Goal: Check status: Check status

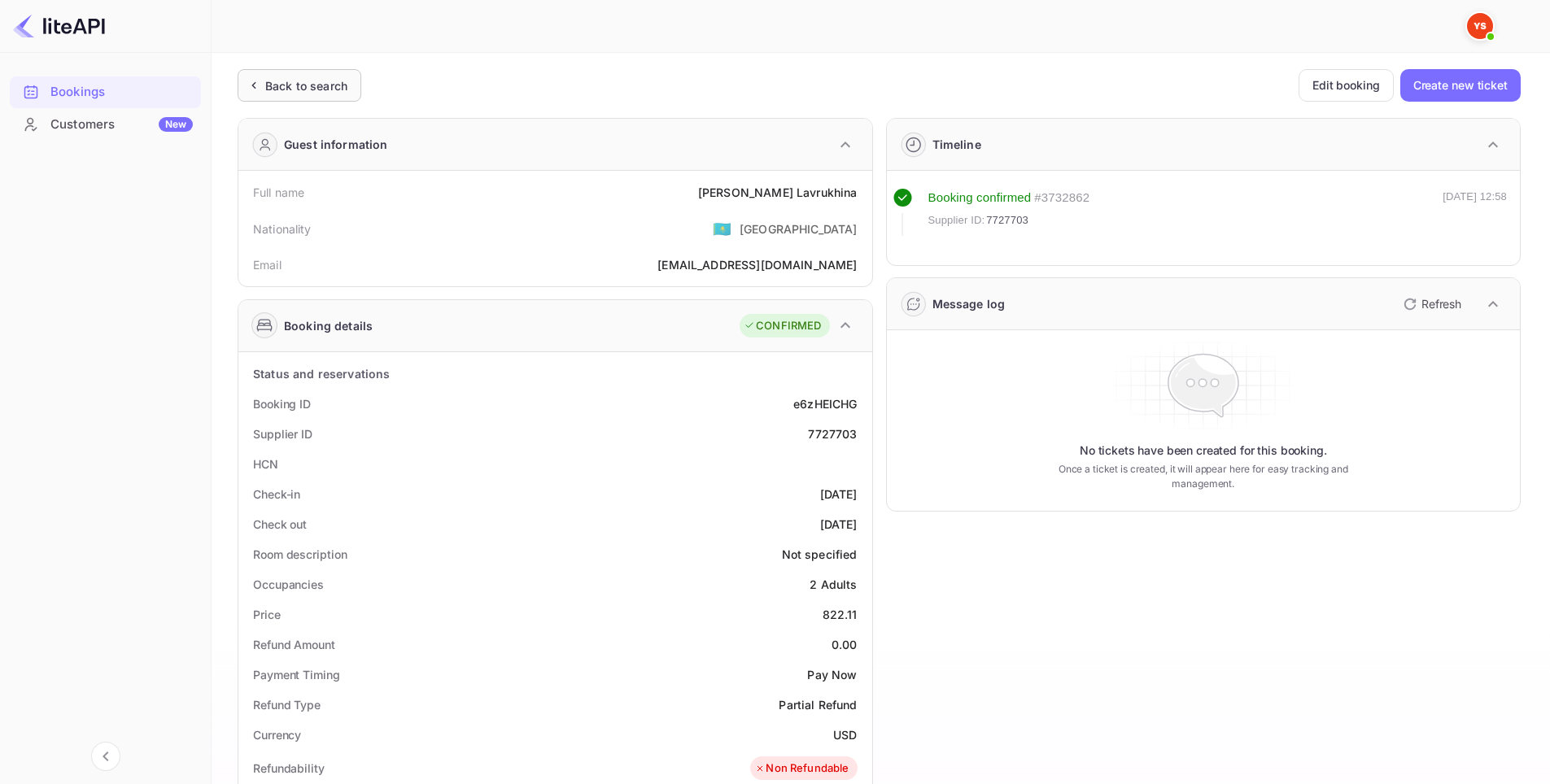
click at [325, 93] on div "Back to search" at bounding box center [307, 85] width 82 height 17
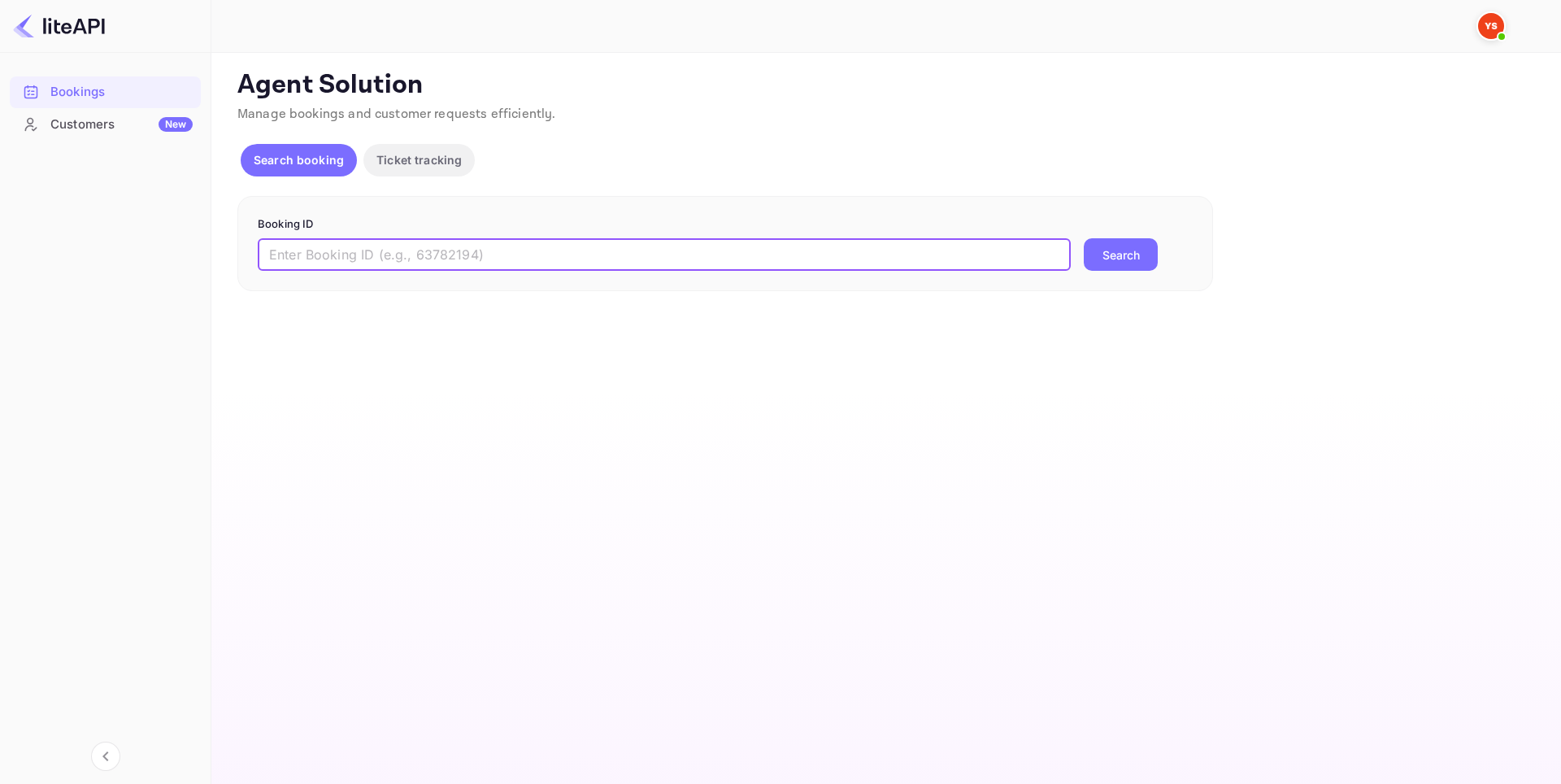
click at [618, 246] on input "text" at bounding box center [664, 254] width 813 height 32
paste input "8903387"
type input "8903387"
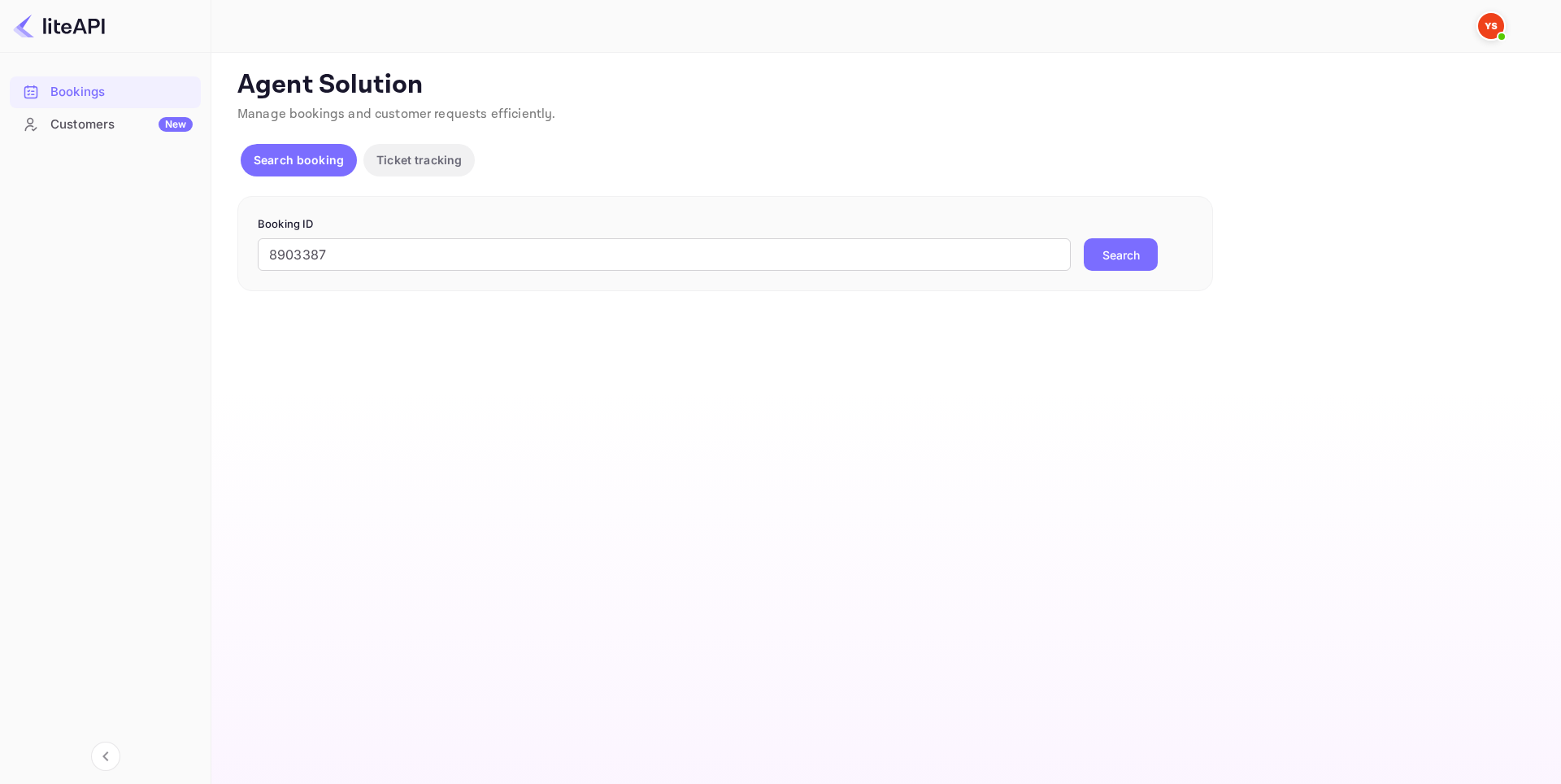
click at [1110, 255] on button "Search" at bounding box center [1121, 254] width 74 height 32
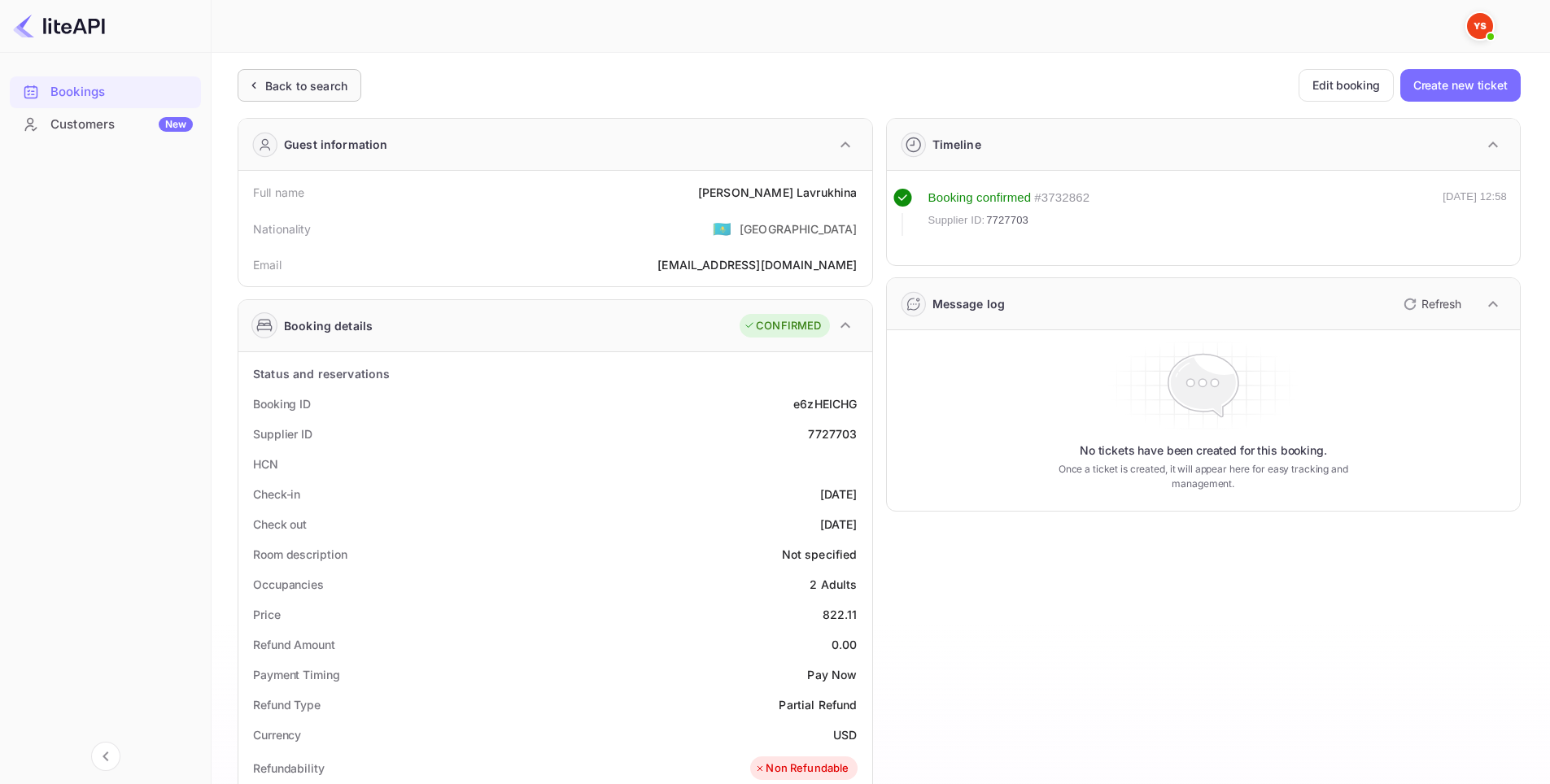
click at [324, 86] on div "Back to search" at bounding box center [307, 85] width 82 height 17
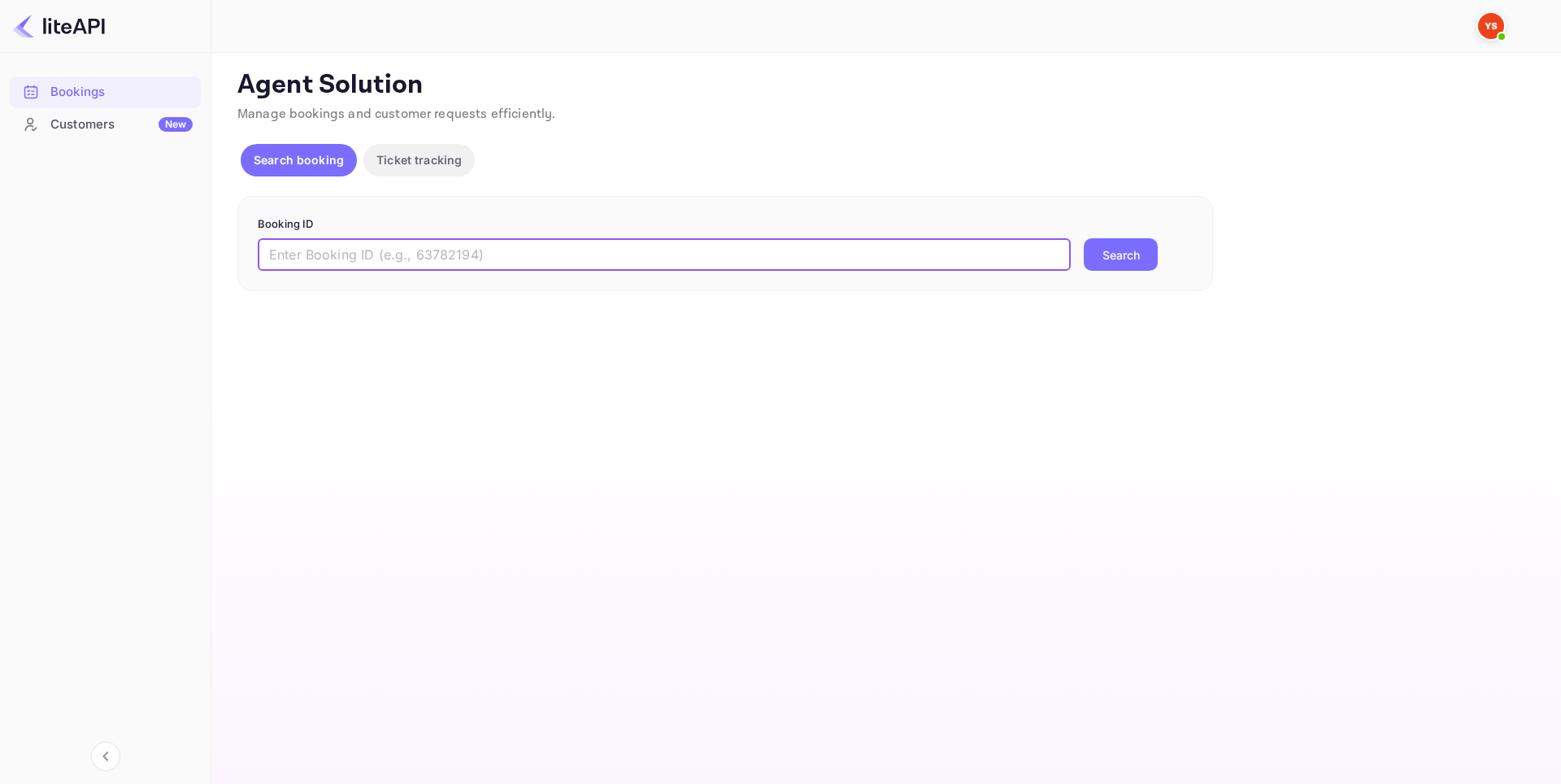
click at [392, 251] on input "text" at bounding box center [664, 254] width 813 height 32
paste input "8377371"
type input "8377371"
click at [1084, 268] on div "Search" at bounding box center [1121, 254] width 74 height 32
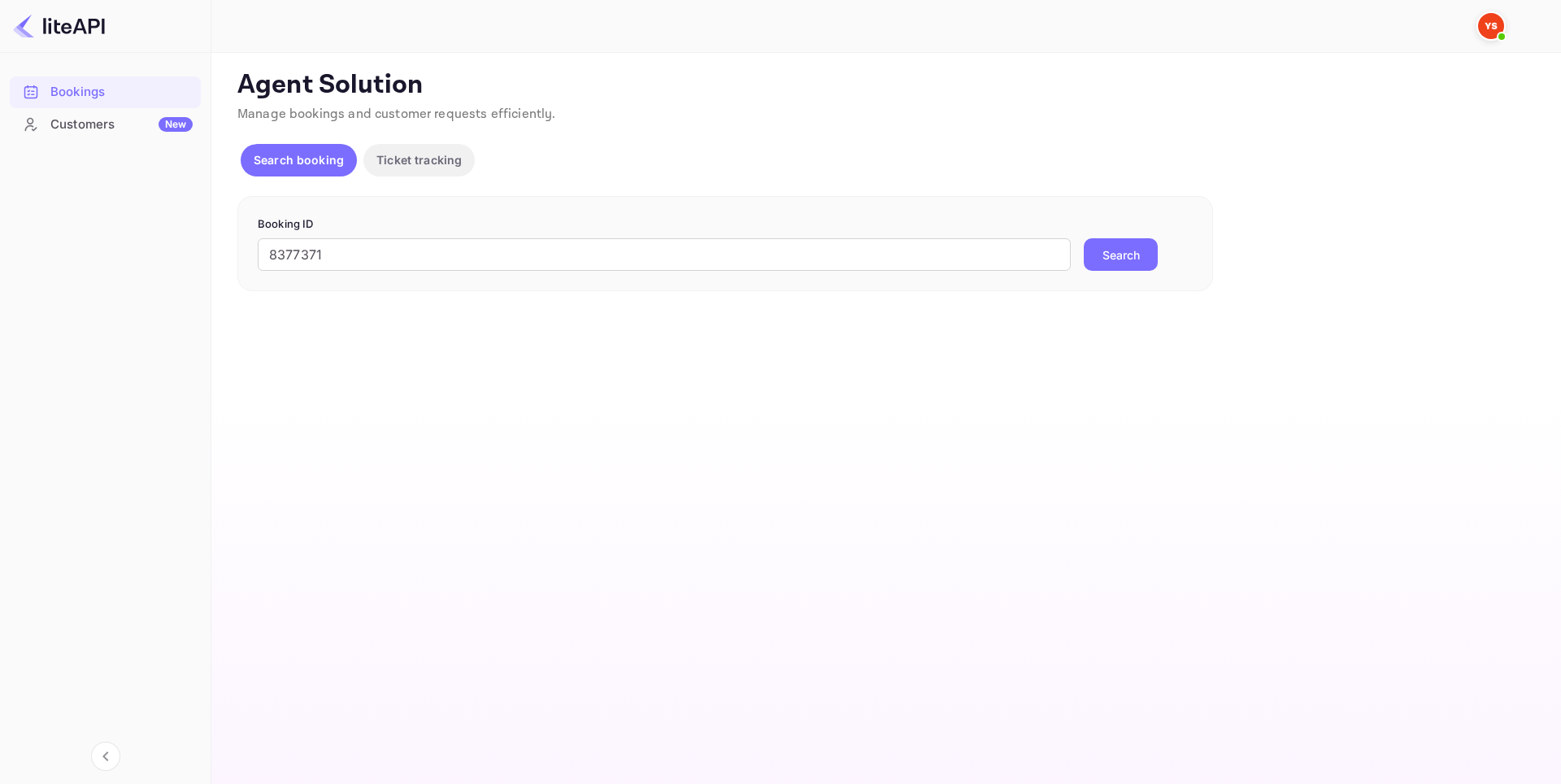
click at [1094, 264] on button "Search" at bounding box center [1121, 254] width 74 height 32
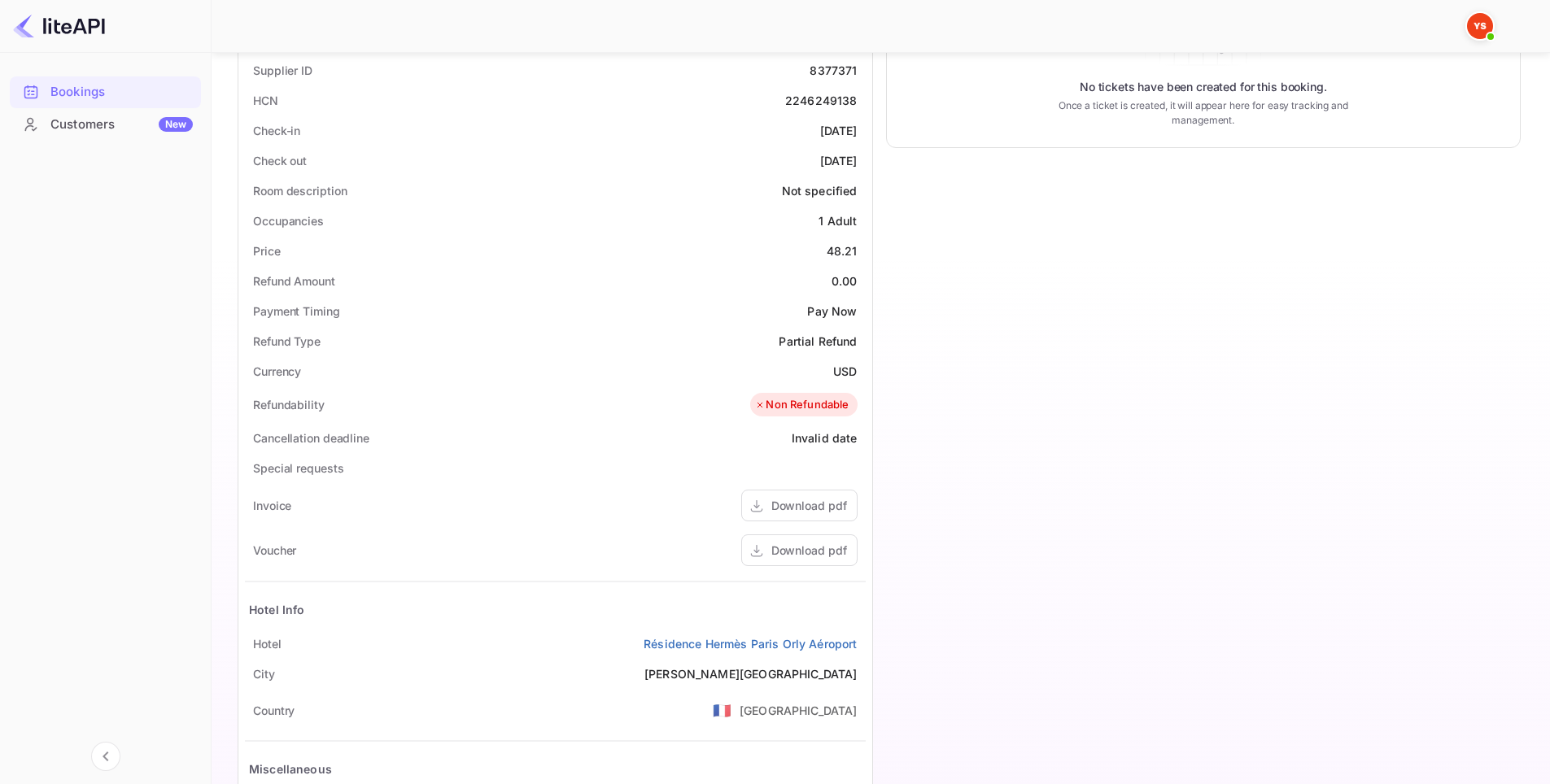
scroll to position [487, 0]
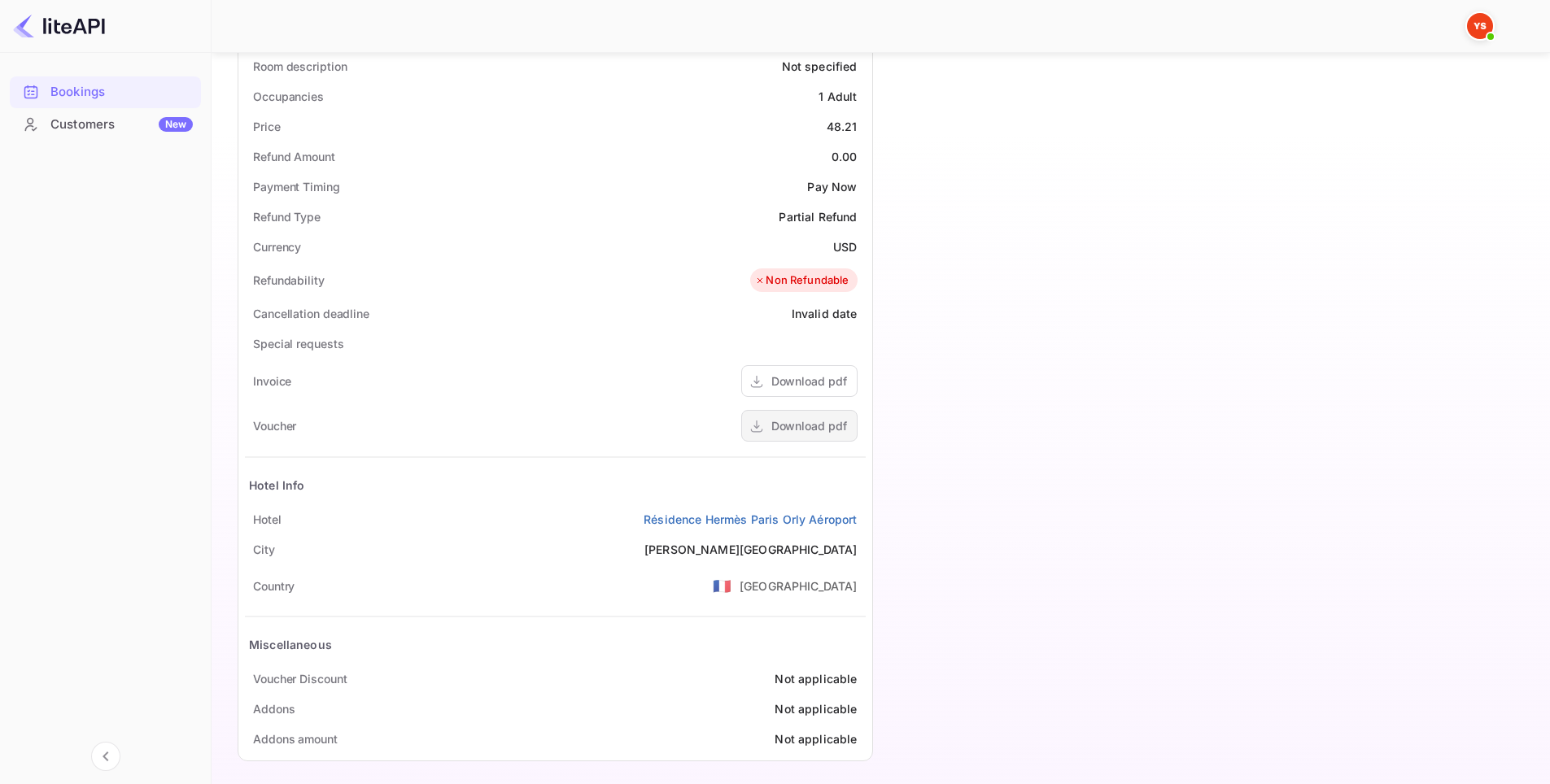
click at [800, 416] on div "Download pdf" at bounding box center [800, 425] width 117 height 31
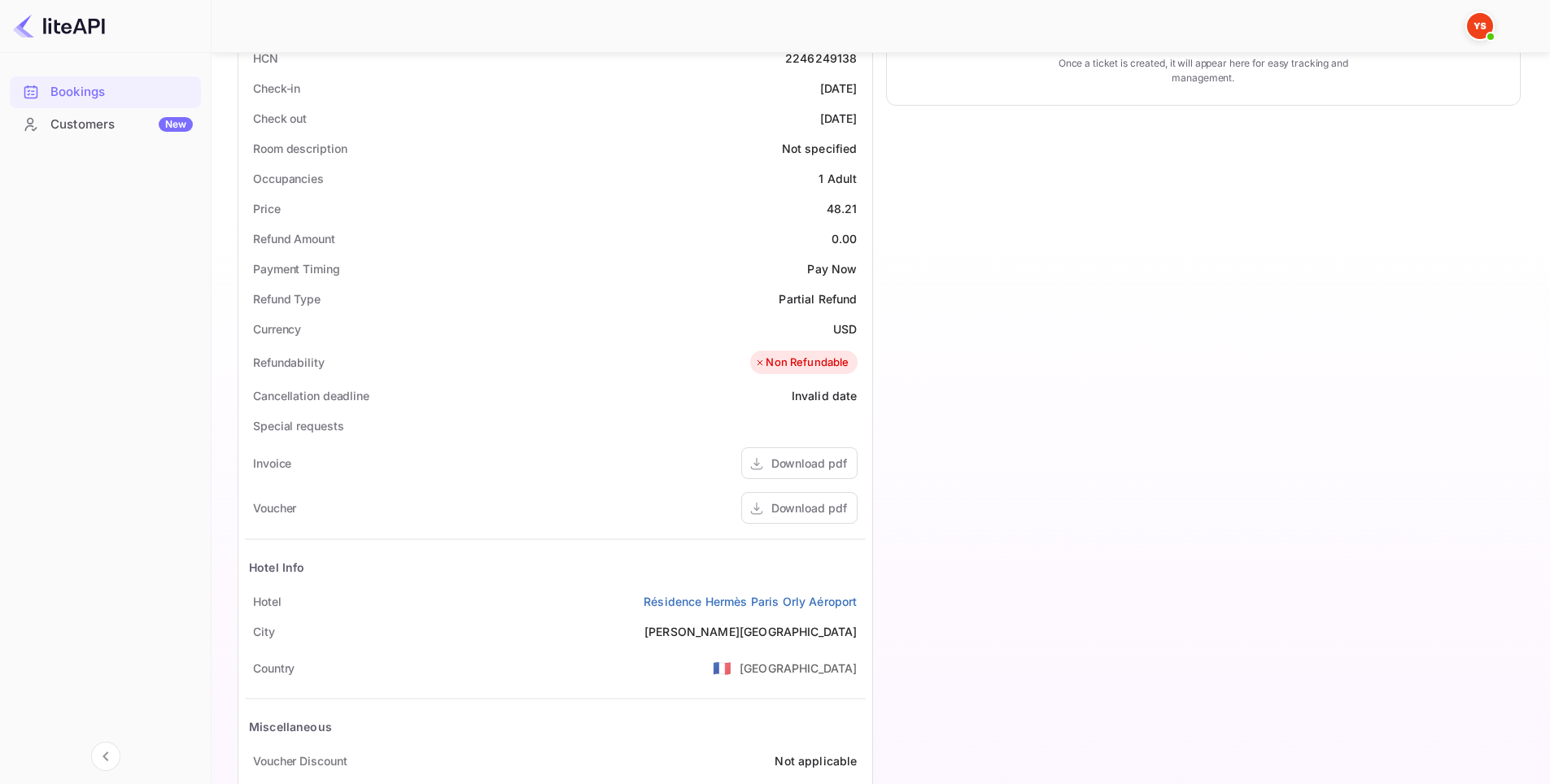
scroll to position [407, 0]
drag, startPoint x: 617, startPoint y: 596, endPoint x: 857, endPoint y: 599, distance: 240.0
click at [857, 599] on div "Hotel Résidence Hermès Paris Orly Aéroport" at bounding box center [555, 600] width 620 height 30
copy link "Résidence Hermès Paris Orly Aéroport"
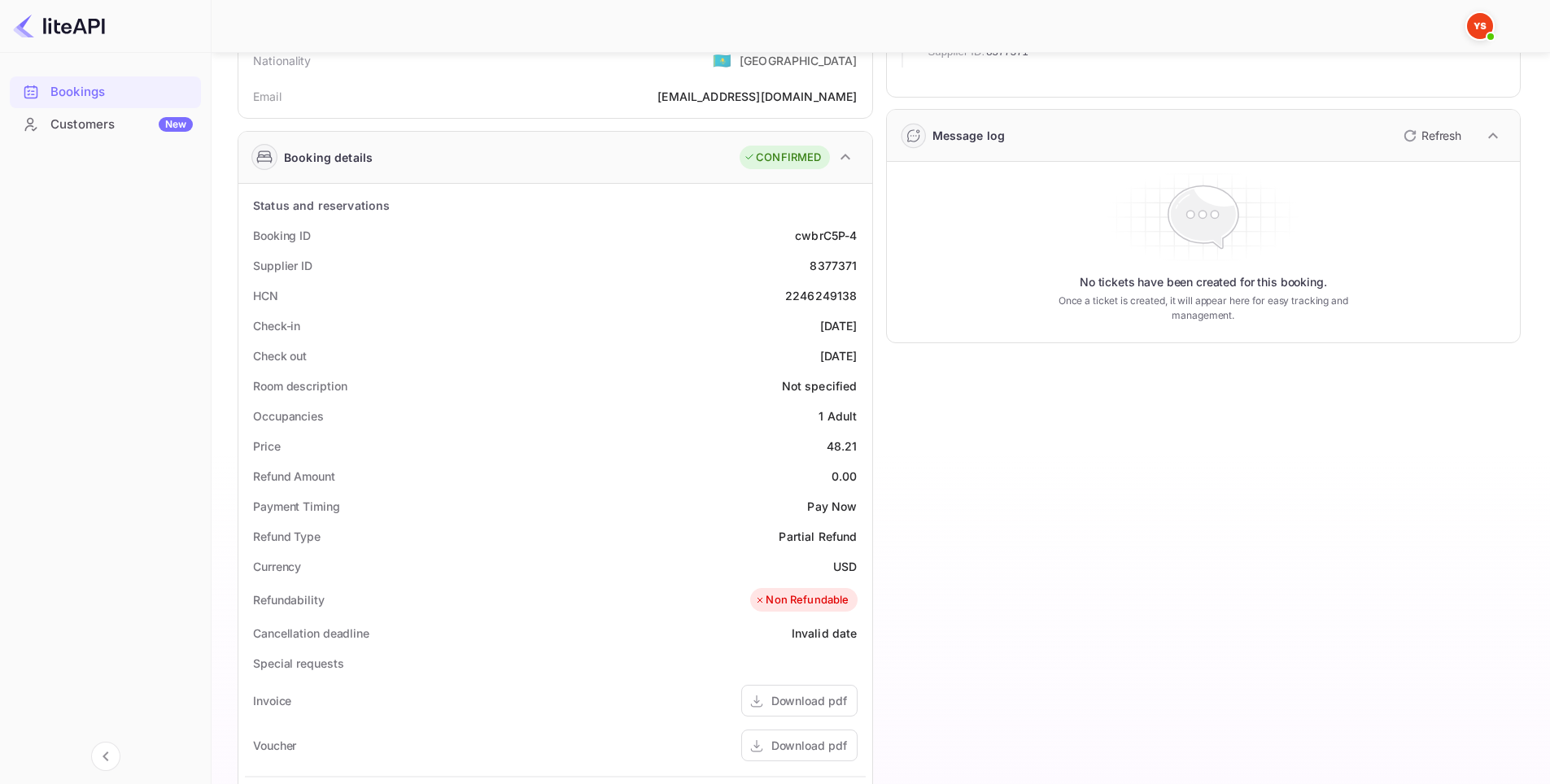
scroll to position [82, 0]
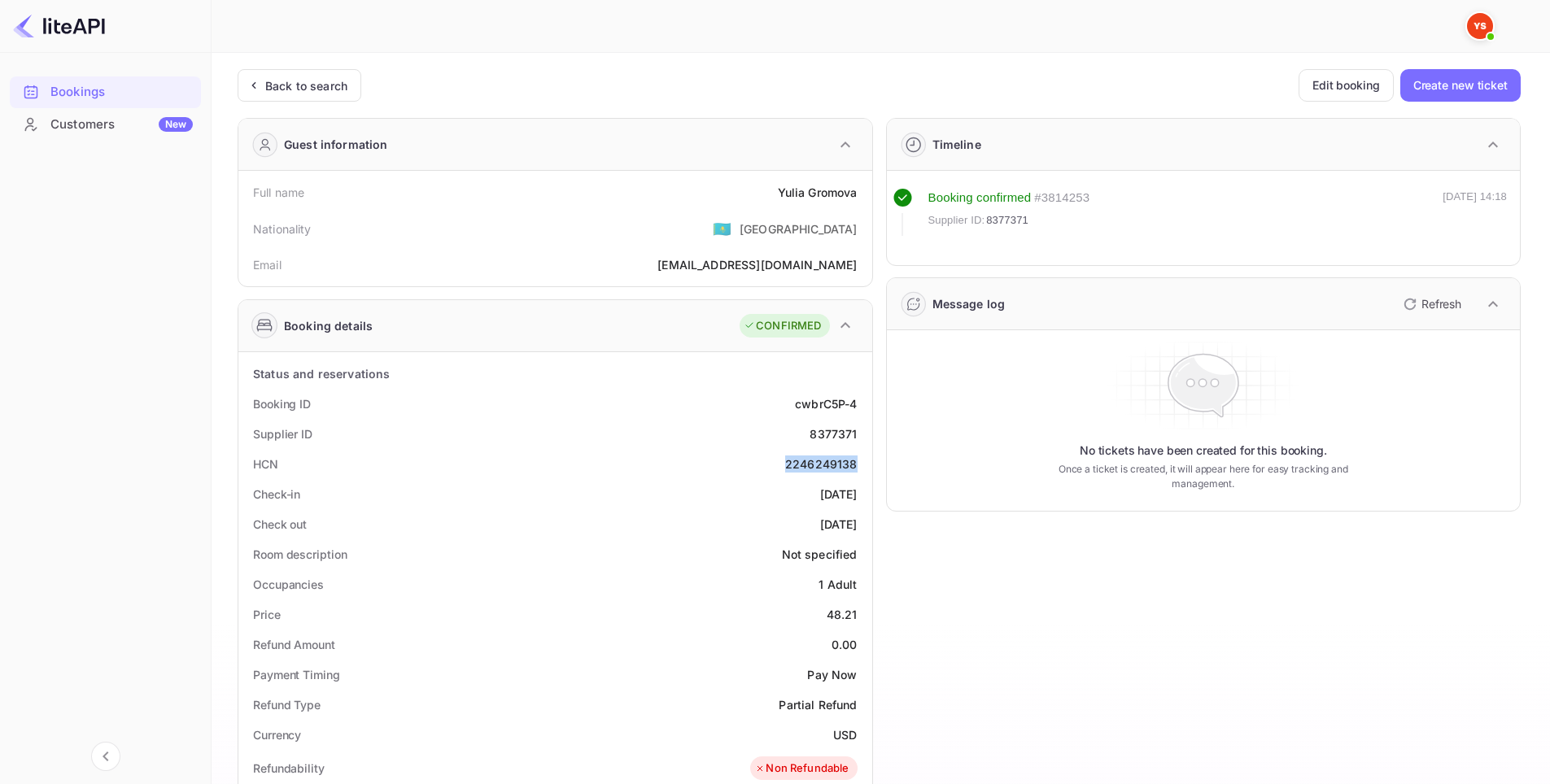
drag, startPoint x: 796, startPoint y: 469, endPoint x: 860, endPoint y: 468, distance: 64.0
click at [860, 468] on div "HCN 2246249138" at bounding box center [555, 464] width 620 height 30
copy div "2246249138"
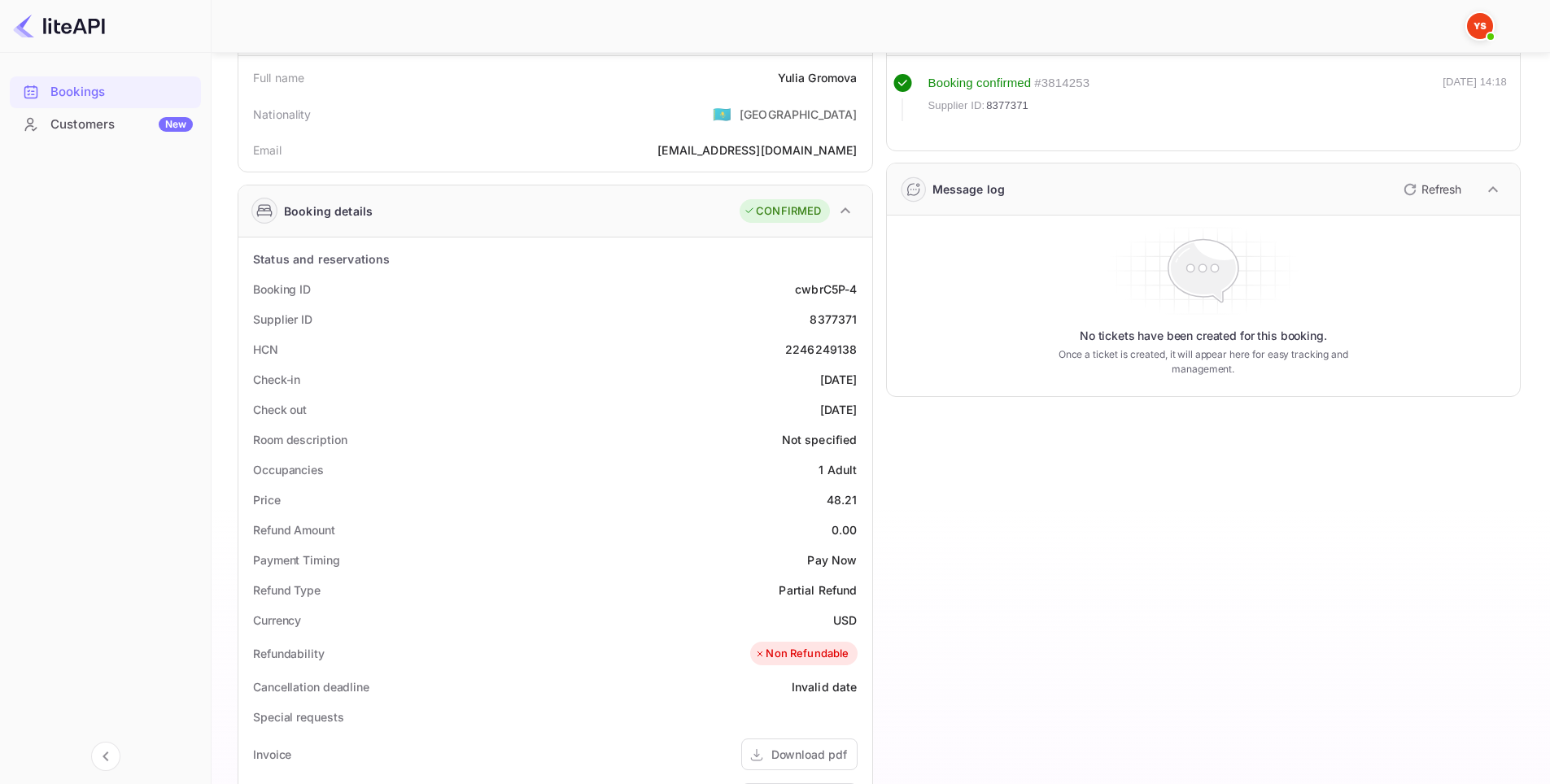
scroll to position [244, 0]
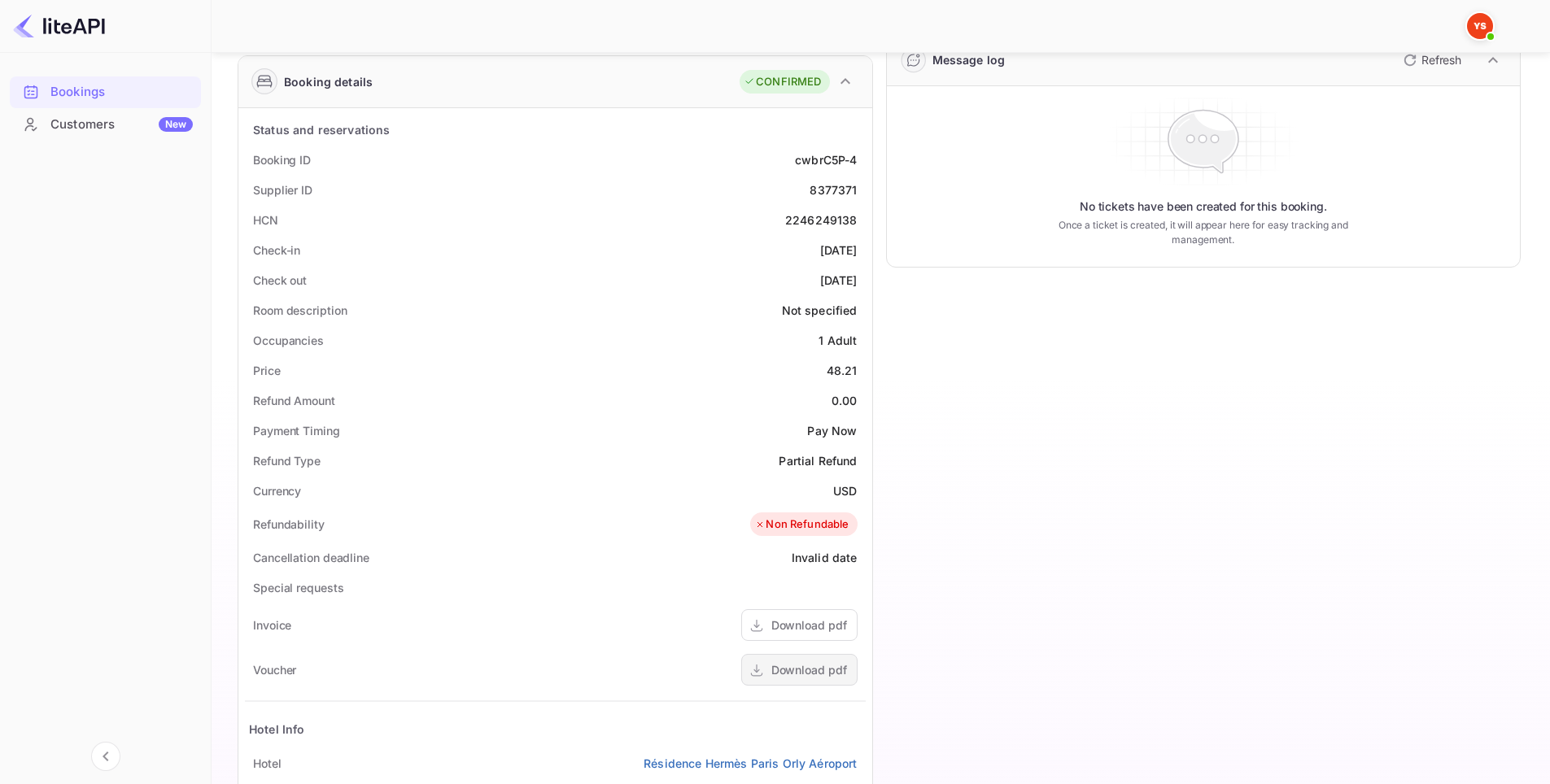
click at [817, 660] on div "Download pdf" at bounding box center [800, 669] width 117 height 31
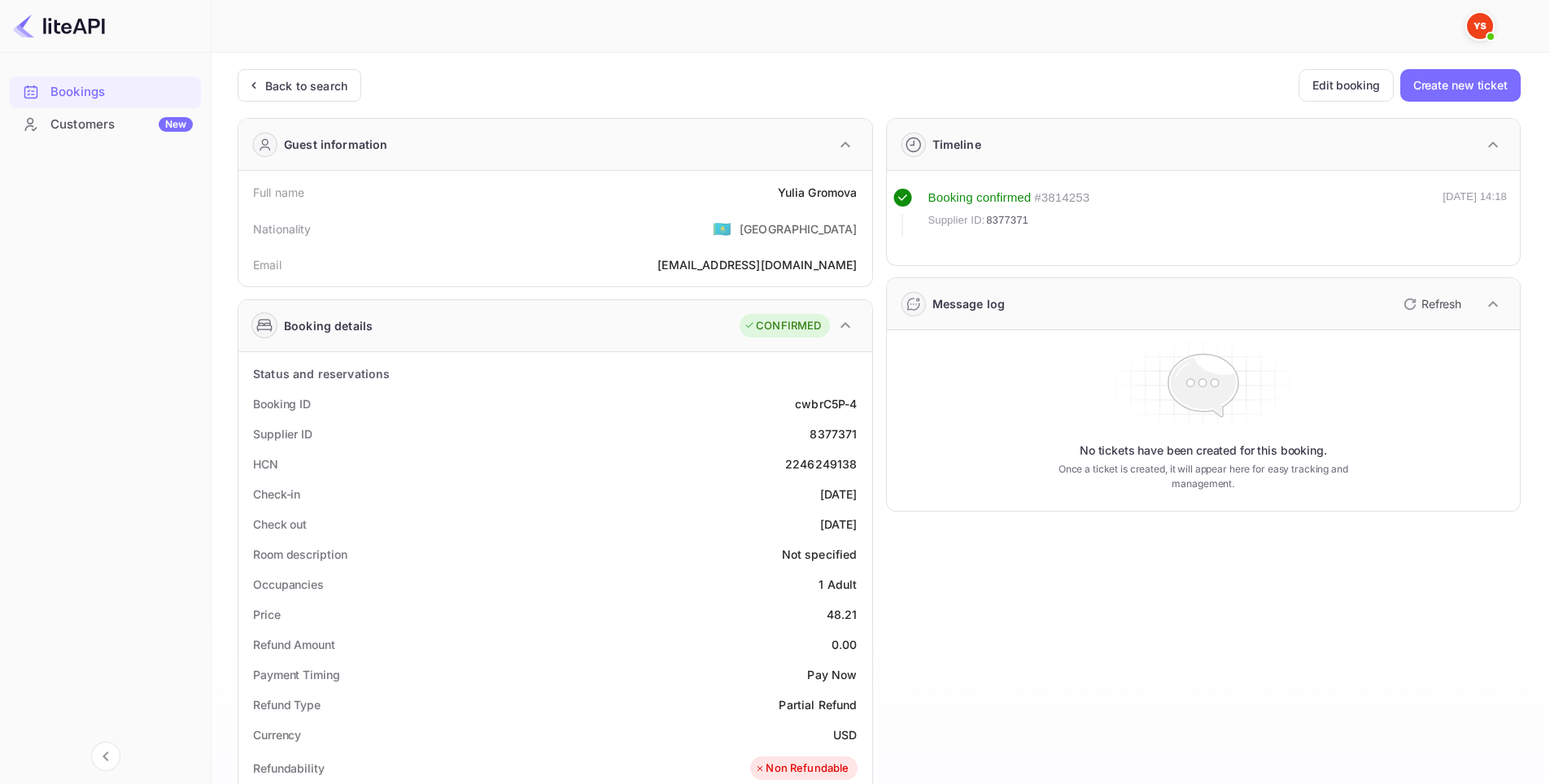
click at [836, 432] on div "8377371" at bounding box center [833, 434] width 48 height 17
copy div "8377371"
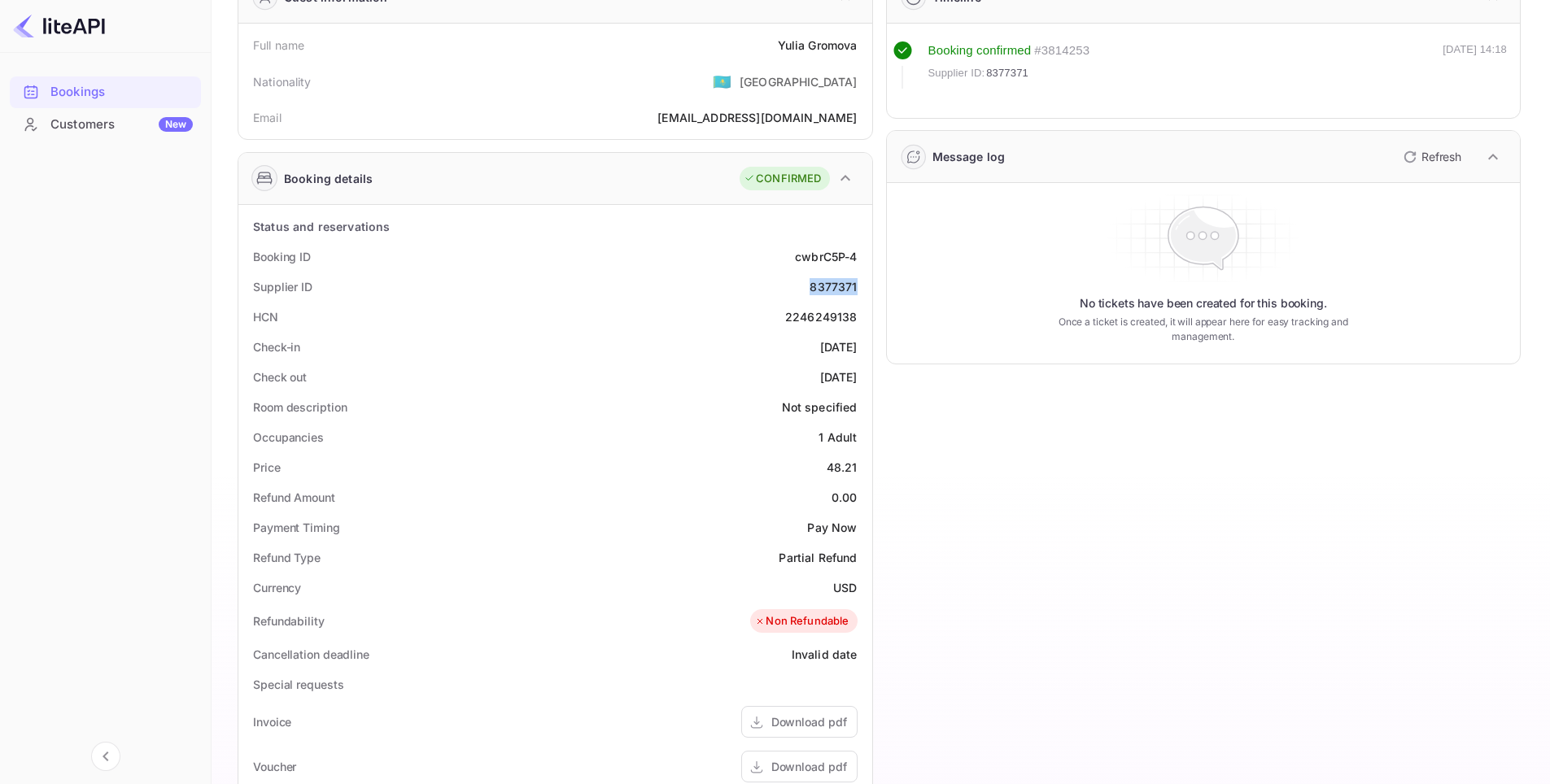
scroll to position [325, 0]
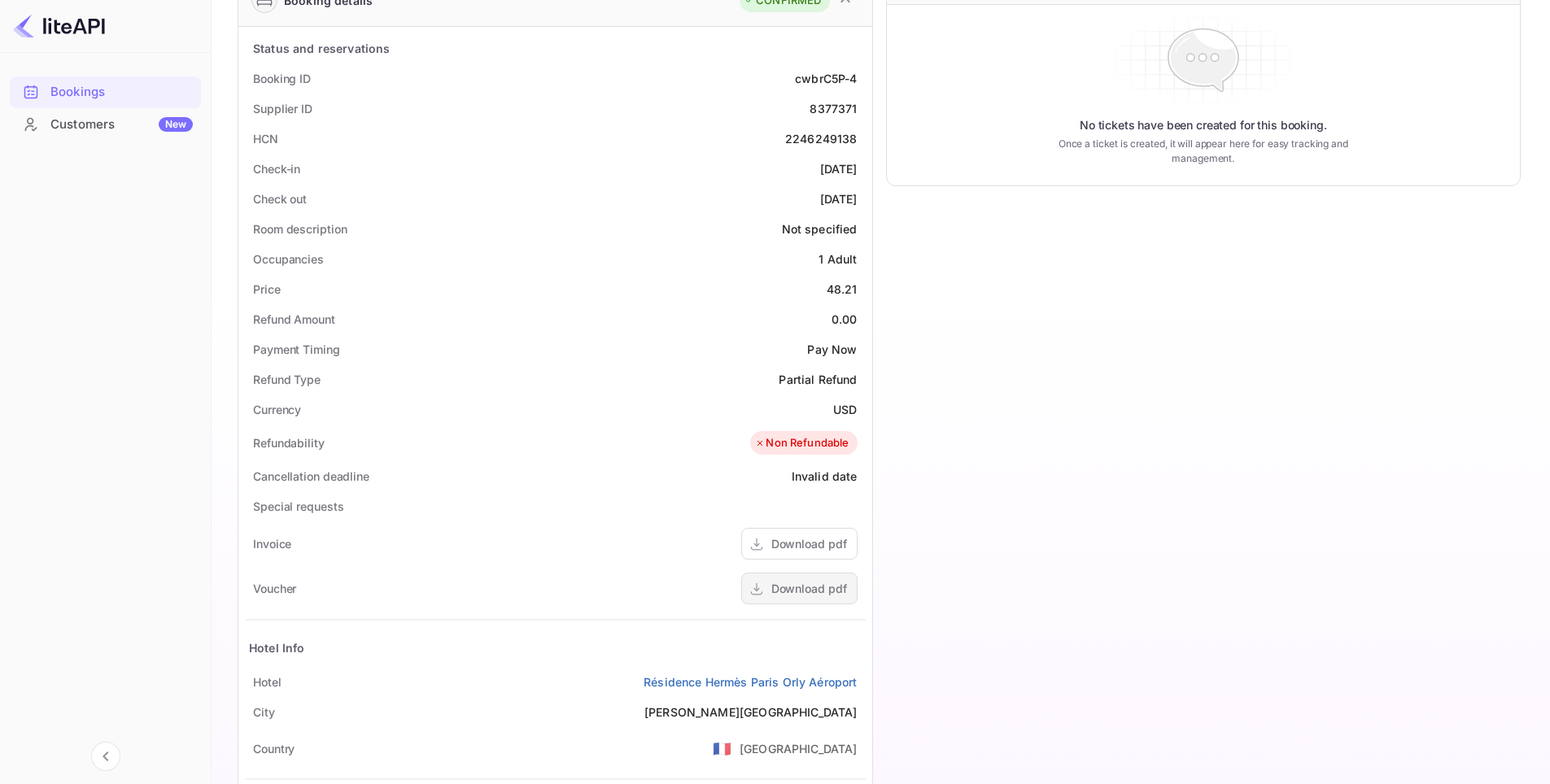
click at [802, 583] on div "Download pdf" at bounding box center [809, 588] width 75 height 17
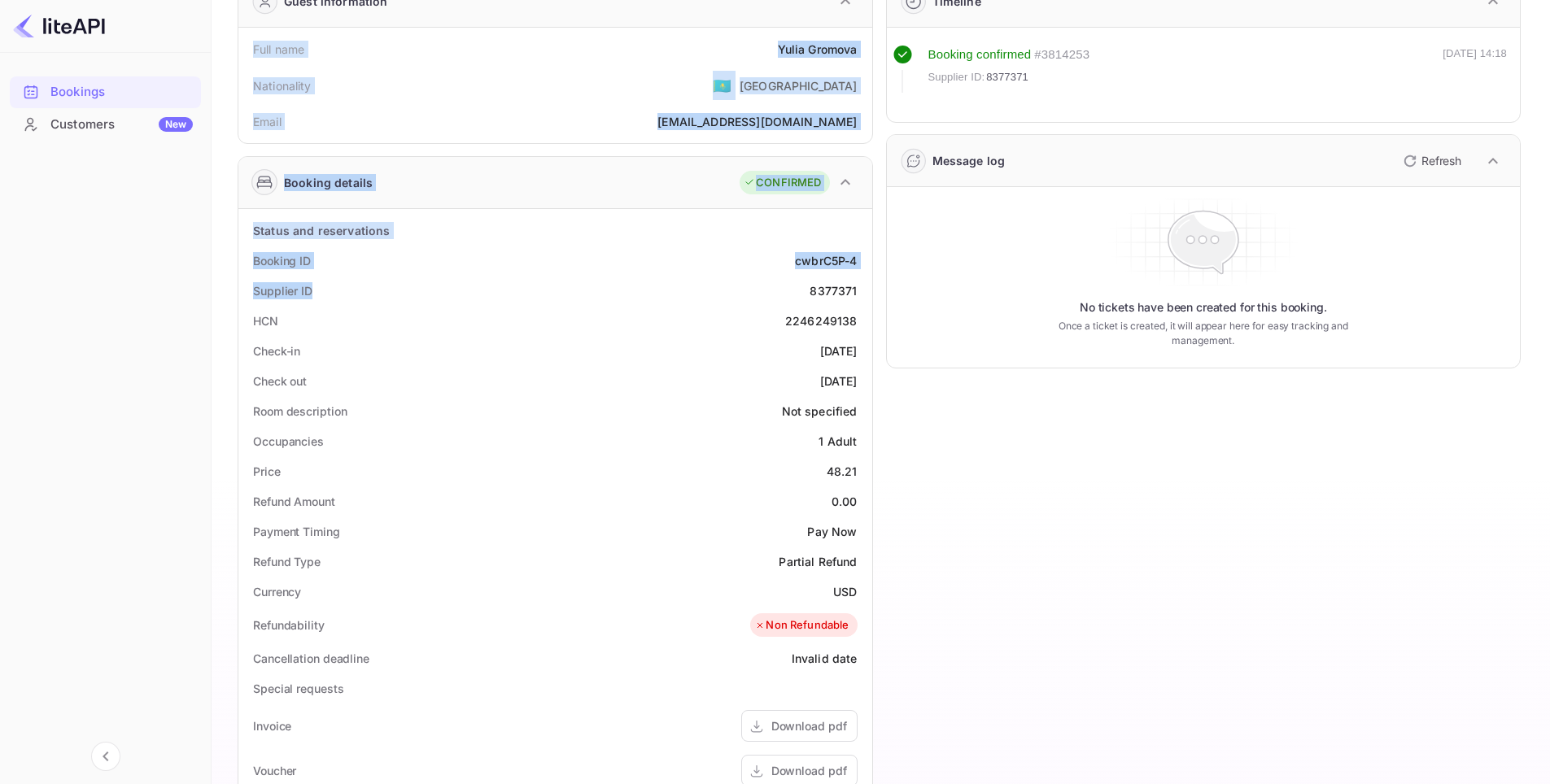
scroll to position [407, 0]
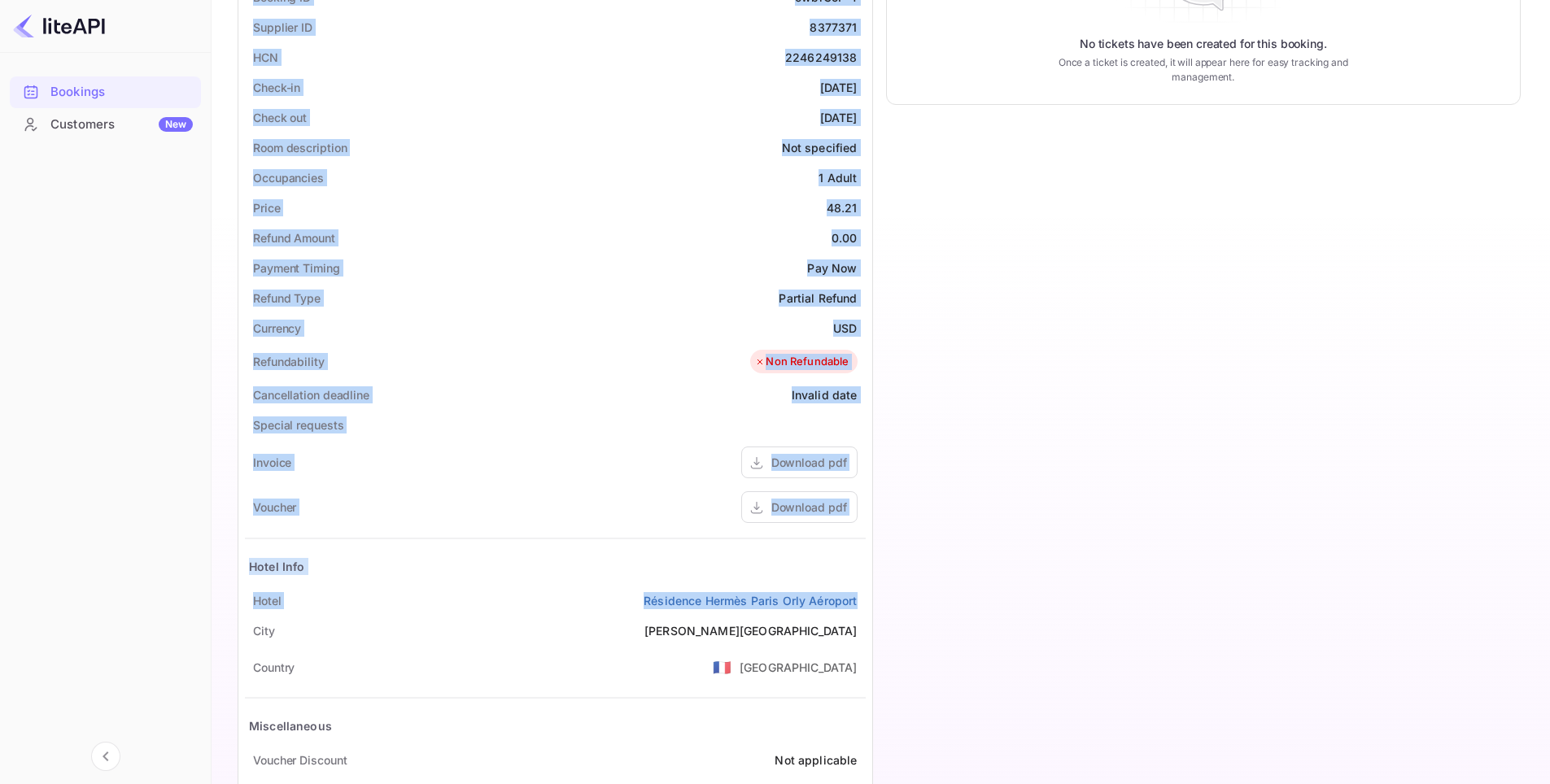
drag, startPoint x: 233, startPoint y: 181, endPoint x: 861, endPoint y: 612, distance: 761.7
click at [861, 612] on div "Ticket Affiliate URL [URL][DOMAIN_NAME] Business partner name Nuitee Travel Cus…" at bounding box center [880, 257] width 1299 height 1191
copy div "Full name [PERSON_NAME] Nationality 🇰🇿 [DEMOGRAPHIC_DATA] Email [EMAIL_ADDRESS]…"
